Goal: Navigation & Orientation: Understand site structure

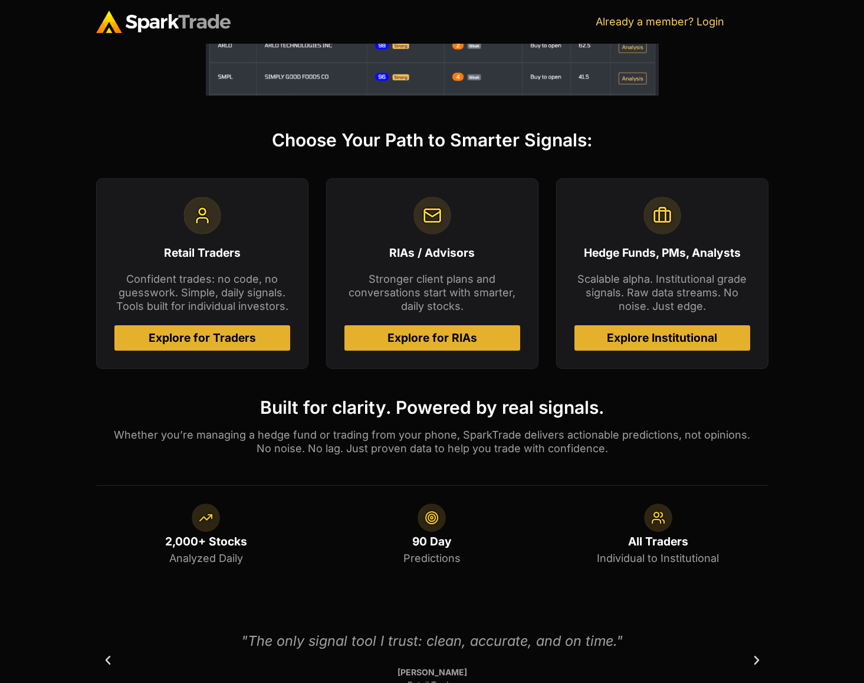
scroll to position [516, 0]
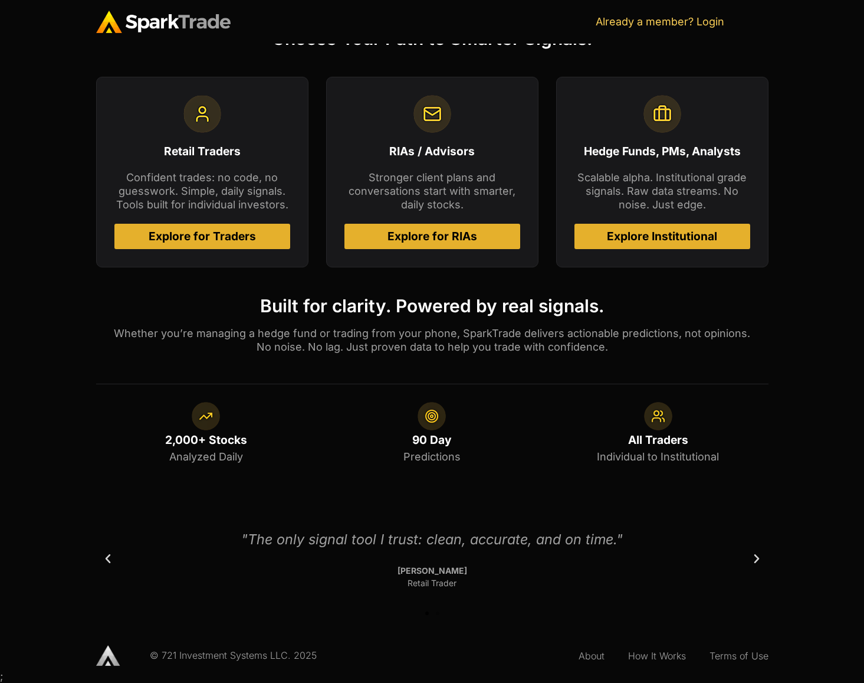
click at [421, 238] on span "Explore for RIAs" at bounding box center [433, 236] width 90 height 11
click at [691, 246] on link "Explore Institutional" at bounding box center [663, 236] width 176 height 25
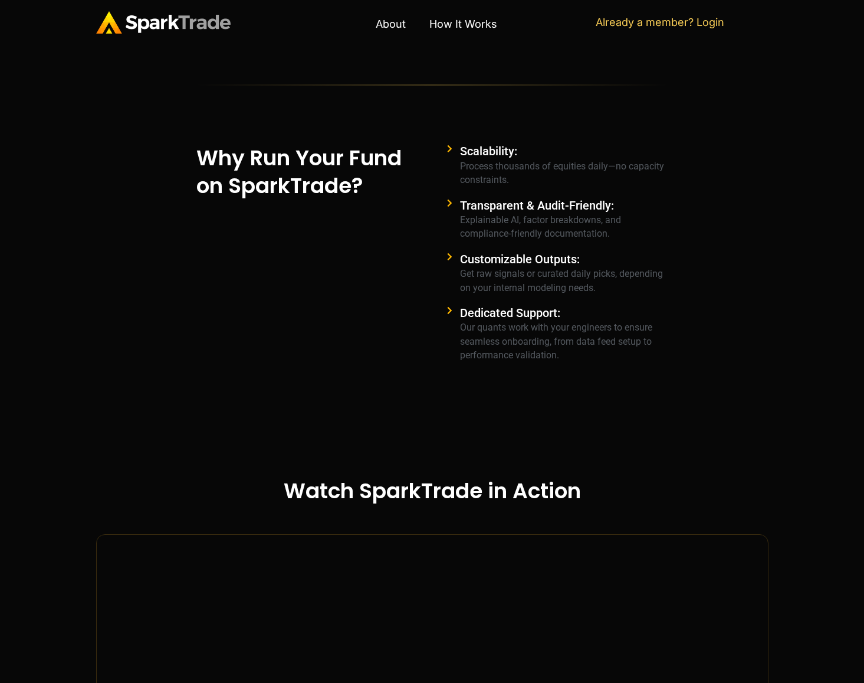
scroll to position [744, 0]
